Goal: Understand process/instructions: Learn how to perform a task or action

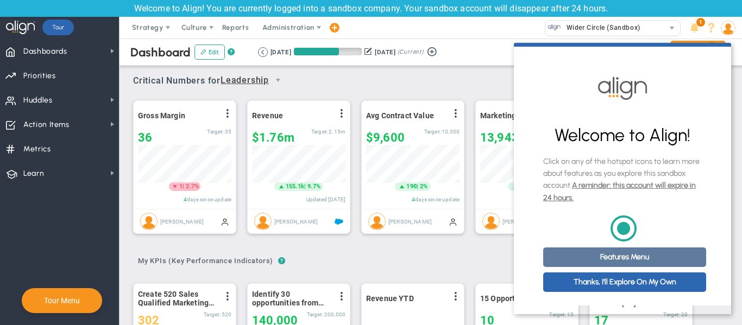
click at [639, 260] on link "Features Menu" at bounding box center [624, 258] width 163 height 20
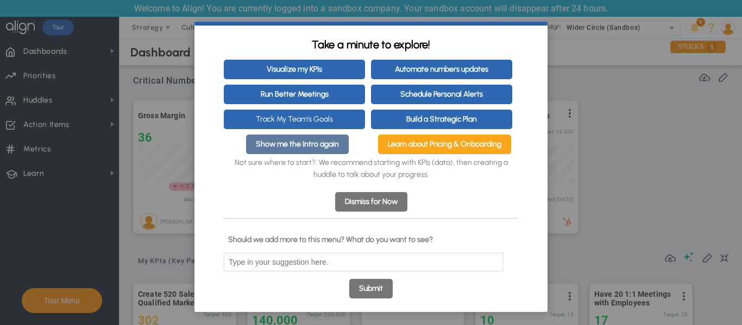
click at [314, 152] on link "Show me the Intro again" at bounding box center [297, 145] width 103 height 20
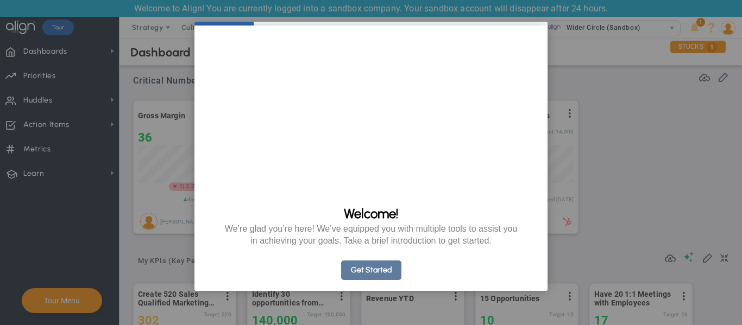
click at [373, 280] on link "Get Started" at bounding box center [371, 271] width 60 height 20
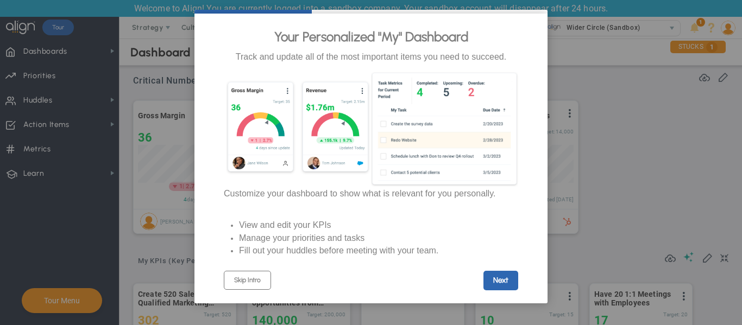
scroll to position [21, 0]
click at [492, 282] on link "Next" at bounding box center [500, 281] width 35 height 20
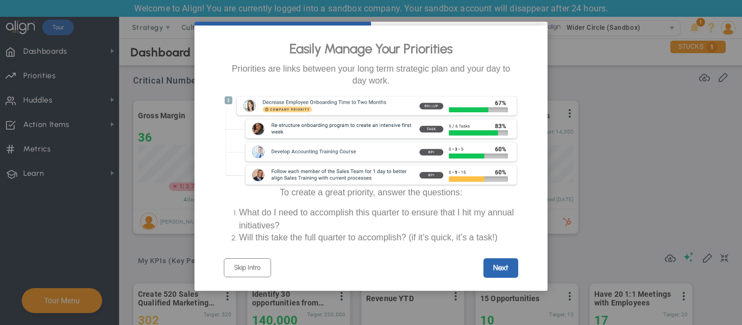
scroll to position [0, 0]
drag, startPoint x: 512, startPoint y: 294, endPoint x: 510, endPoint y: 281, distance: 13.2
click at [512, 291] on cue "Easily Manage Your Priorities Priorities are links between your long term strat…" at bounding box center [370, 159] width 353 height 266
click at [506, 275] on link "Next" at bounding box center [500, 269] width 35 height 20
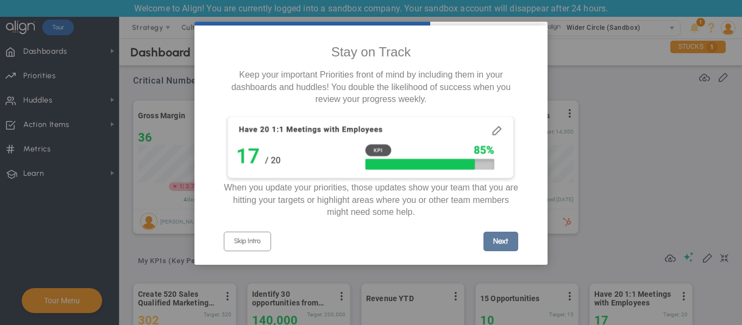
click at [486, 251] on link "Next" at bounding box center [500, 242] width 35 height 20
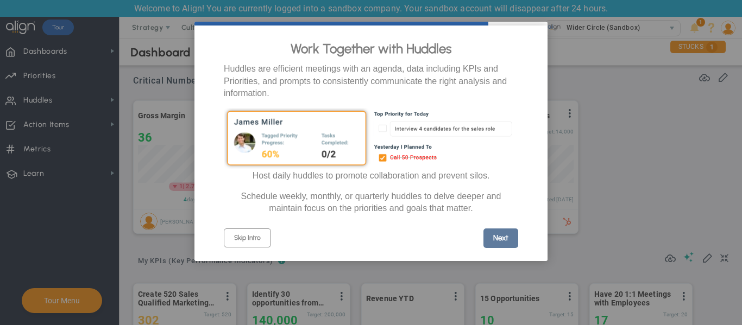
click at [490, 248] on link "Next" at bounding box center [500, 239] width 35 height 20
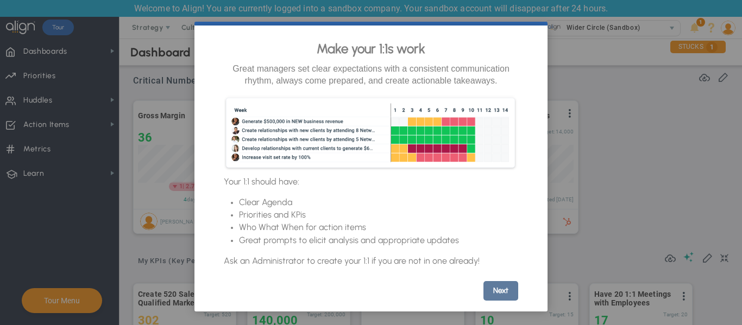
click at [496, 301] on link "Next" at bounding box center [500, 291] width 35 height 20
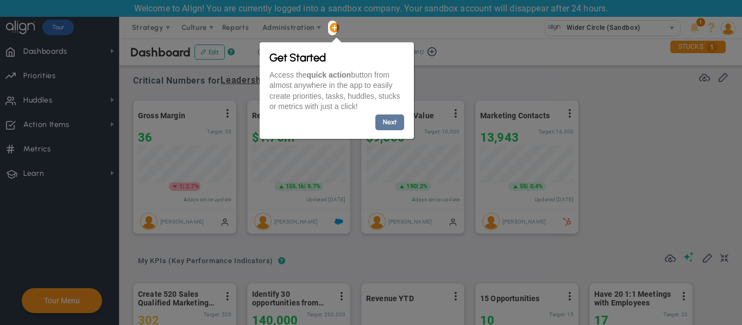
click at [389, 117] on link "Next" at bounding box center [389, 123] width 29 height 16
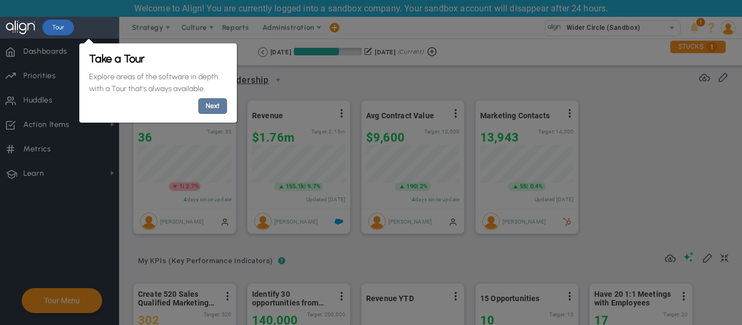
click at [218, 108] on link "Next" at bounding box center [212, 106] width 29 height 16
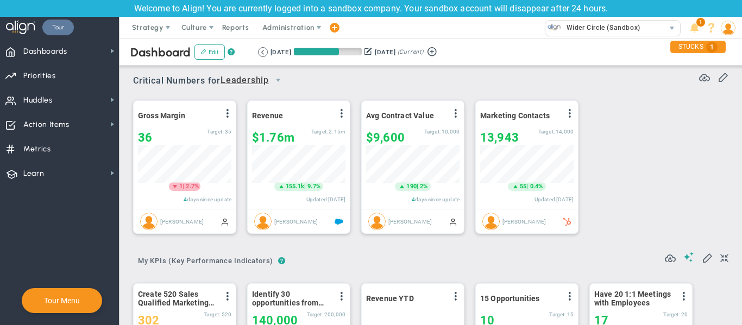
click at [70, 33] on link "Tour" at bounding box center [58, 28] width 32 height 16
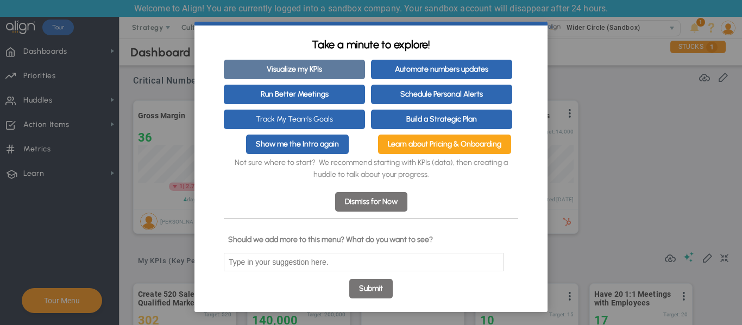
click at [321, 71] on link "Visualize my KPIs" at bounding box center [294, 70] width 141 height 20
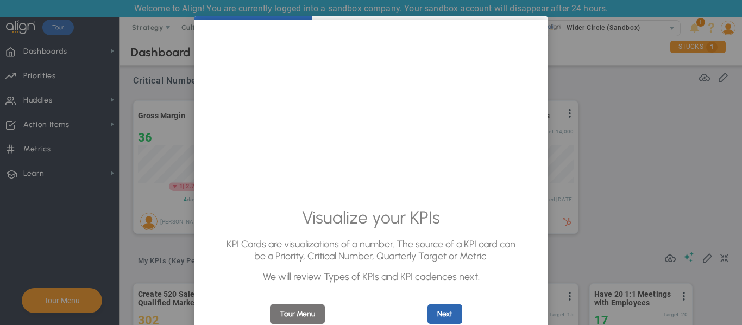
scroll to position [11, 0]
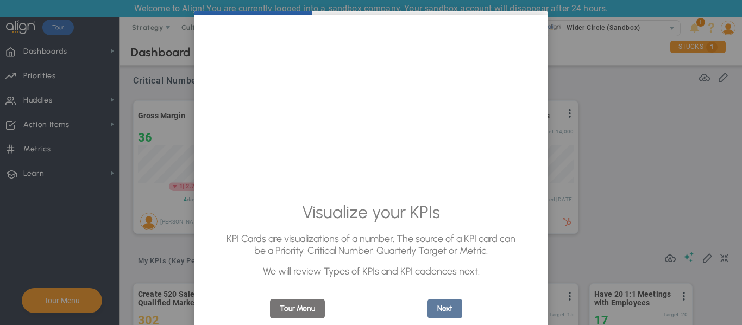
click at [442, 309] on link "Next" at bounding box center [444, 309] width 35 height 20
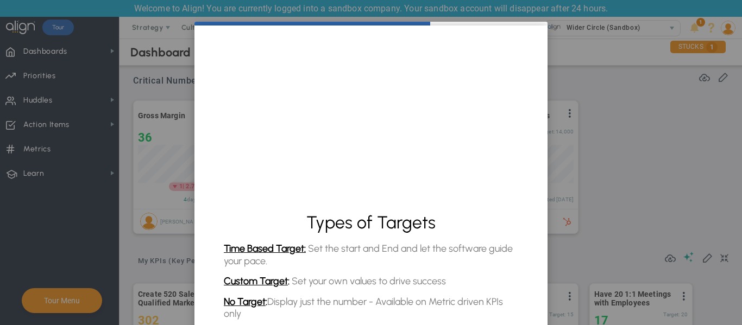
scroll to position [77, 0]
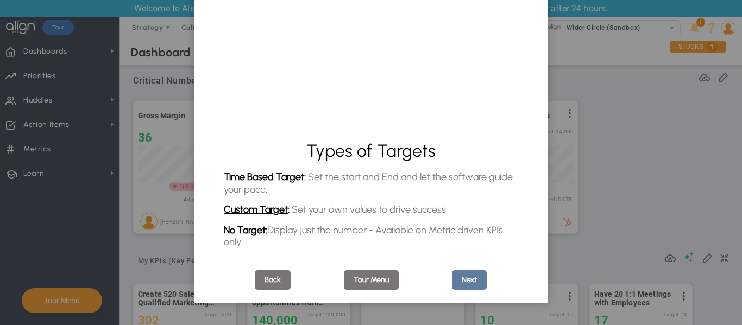
click at [469, 286] on link "Next" at bounding box center [469, 280] width 35 height 20
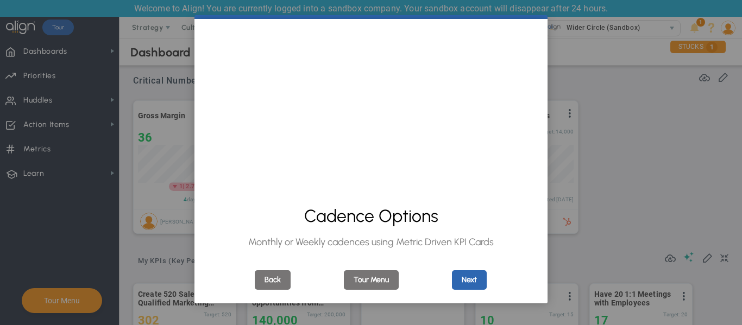
scroll to position [8, 0]
